Goal: Task Accomplishment & Management: Manage account settings

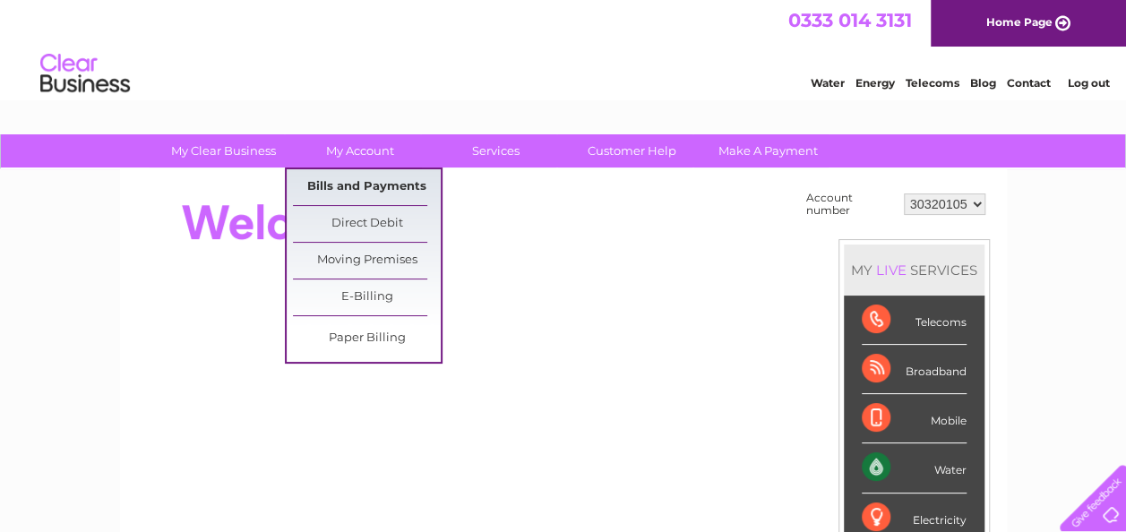
click at [376, 183] on link "Bills and Payments" at bounding box center [367, 187] width 148 height 36
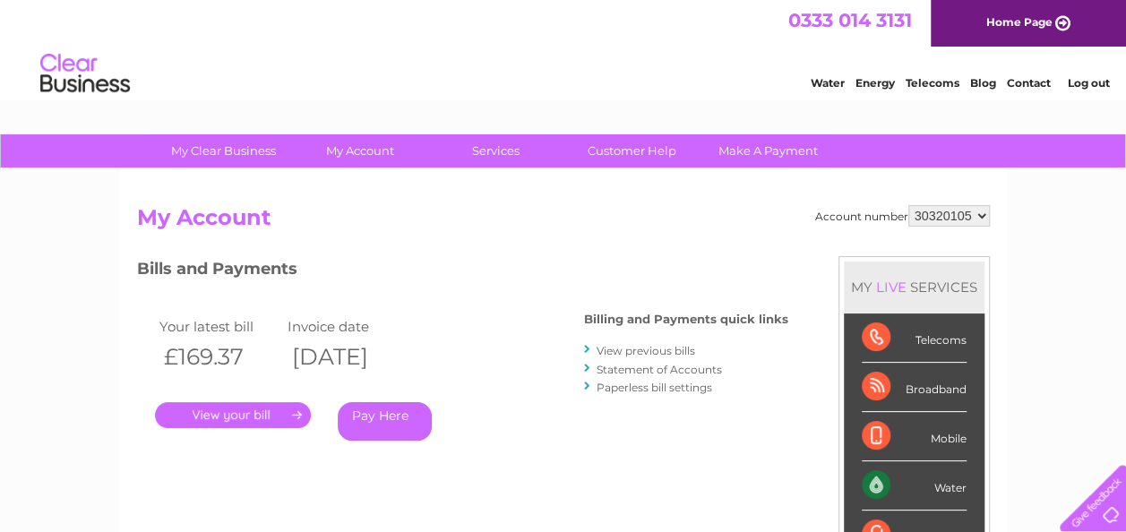
click at [260, 405] on link "." at bounding box center [233, 415] width 156 height 26
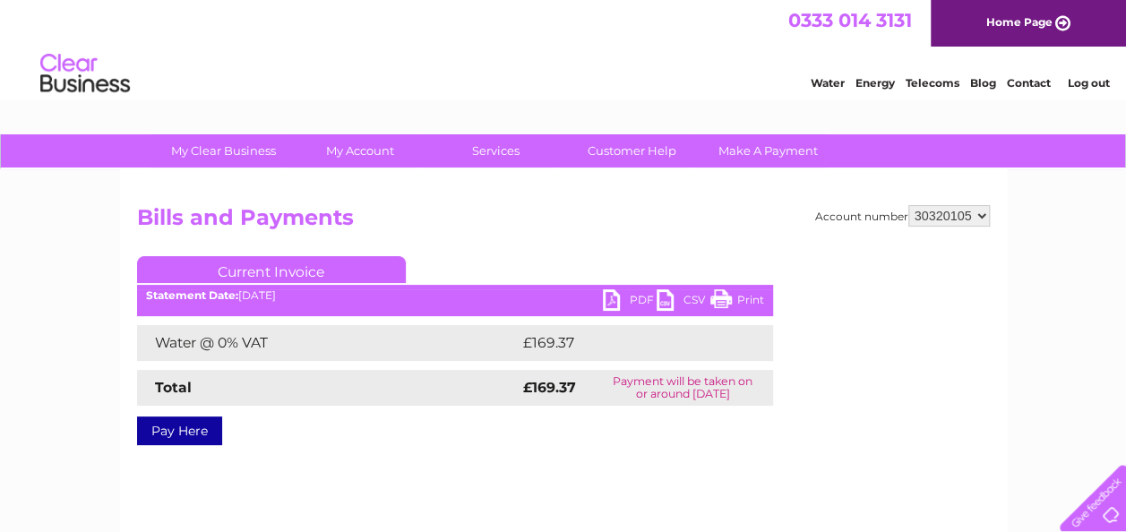
click at [743, 290] on link "Print" at bounding box center [737, 302] width 54 height 26
click at [636, 297] on link "PDF" at bounding box center [630, 302] width 54 height 26
click at [632, 299] on link "PDF" at bounding box center [630, 302] width 54 height 26
